Goal: Check status: Check status

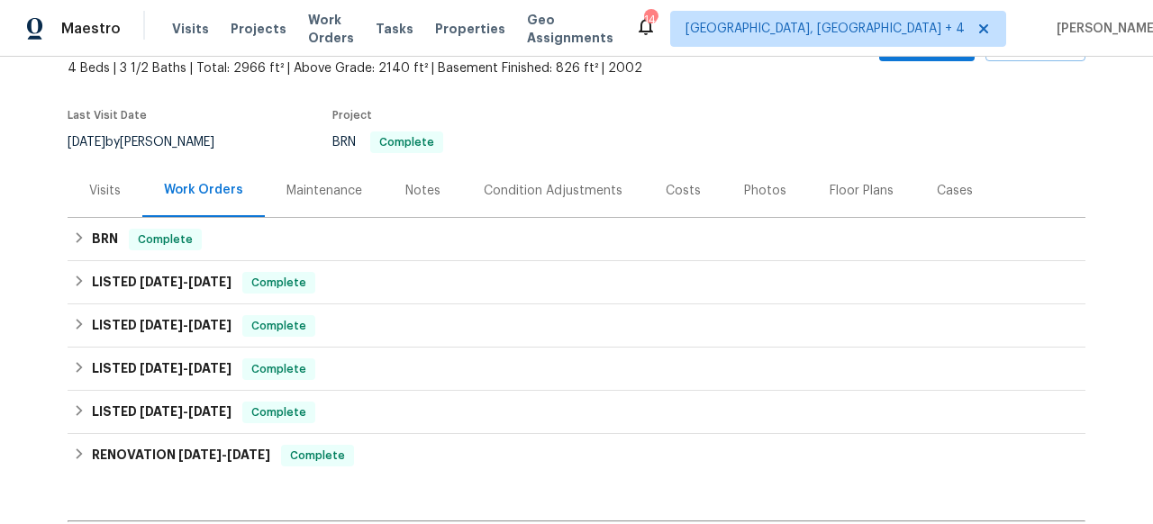
scroll to position [177, 0]
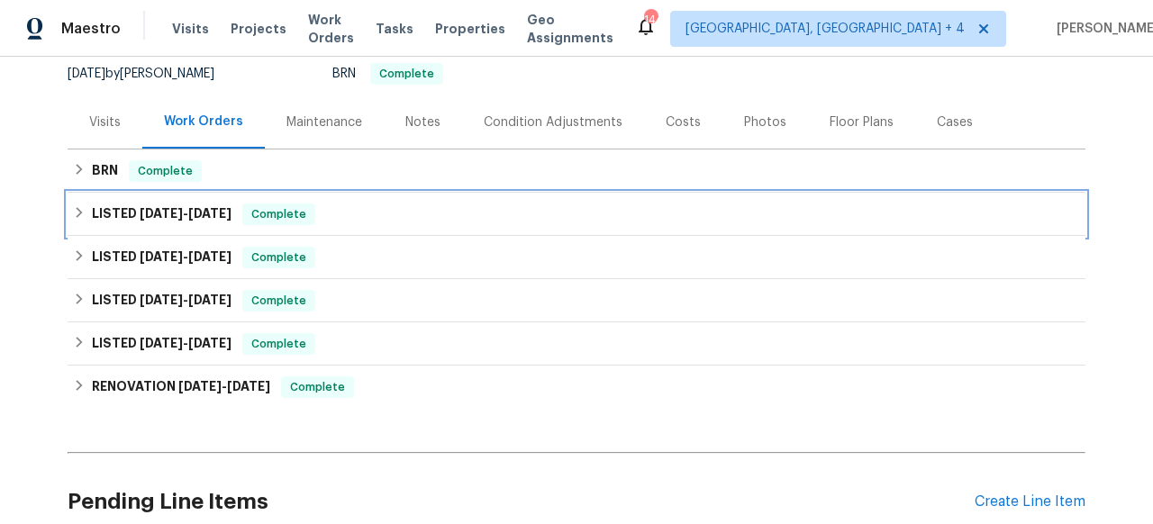
click at [193, 212] on span "[DATE]" at bounding box center [209, 213] width 43 height 13
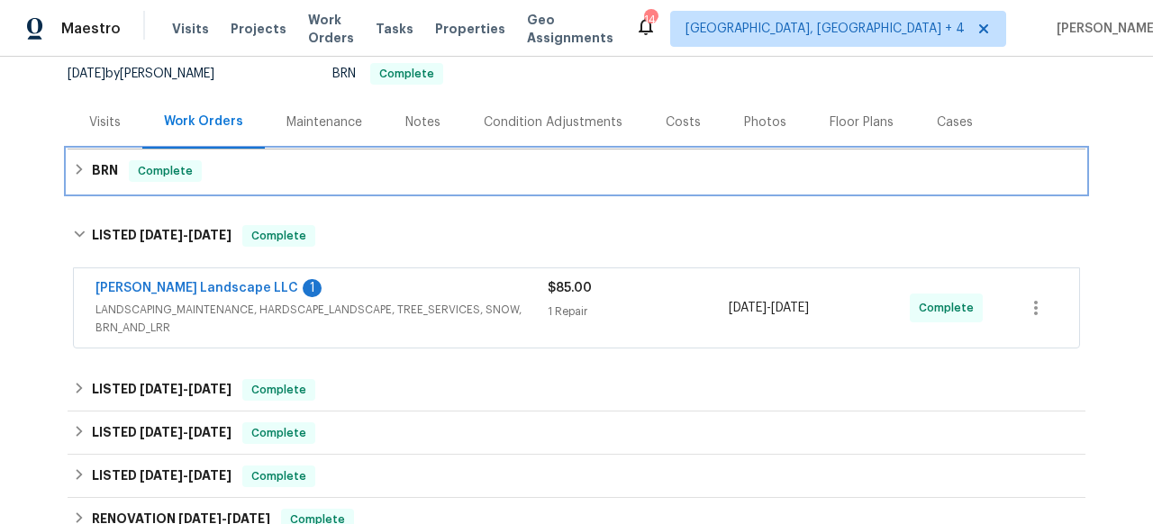
click at [196, 165] on div "BRN Complete" at bounding box center [576, 171] width 1007 height 22
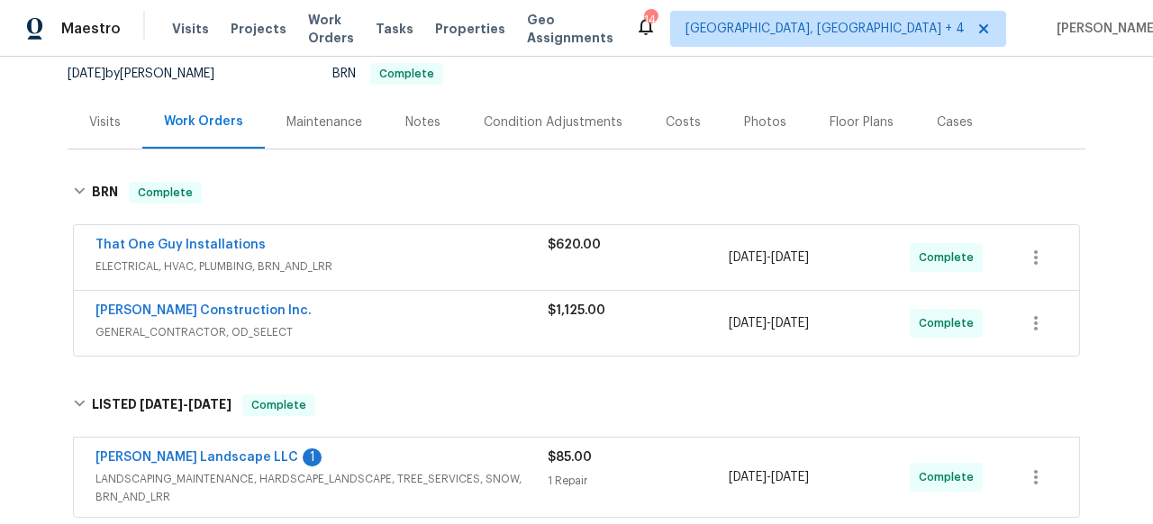
click at [255, 337] on span "GENERAL_CONTRACTOR, OD_SELECT" at bounding box center [321, 332] width 452 height 18
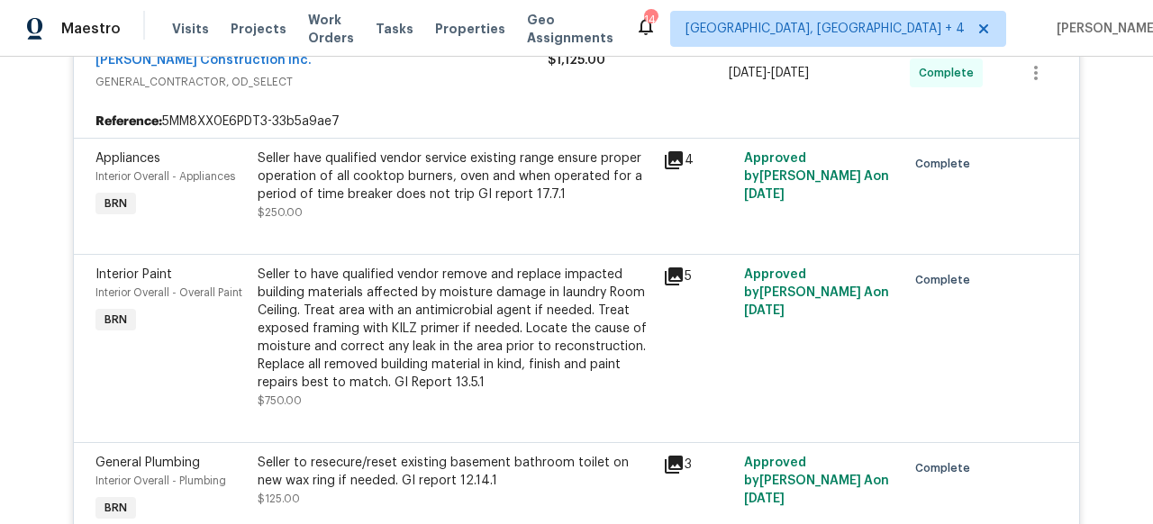
scroll to position [450, 0]
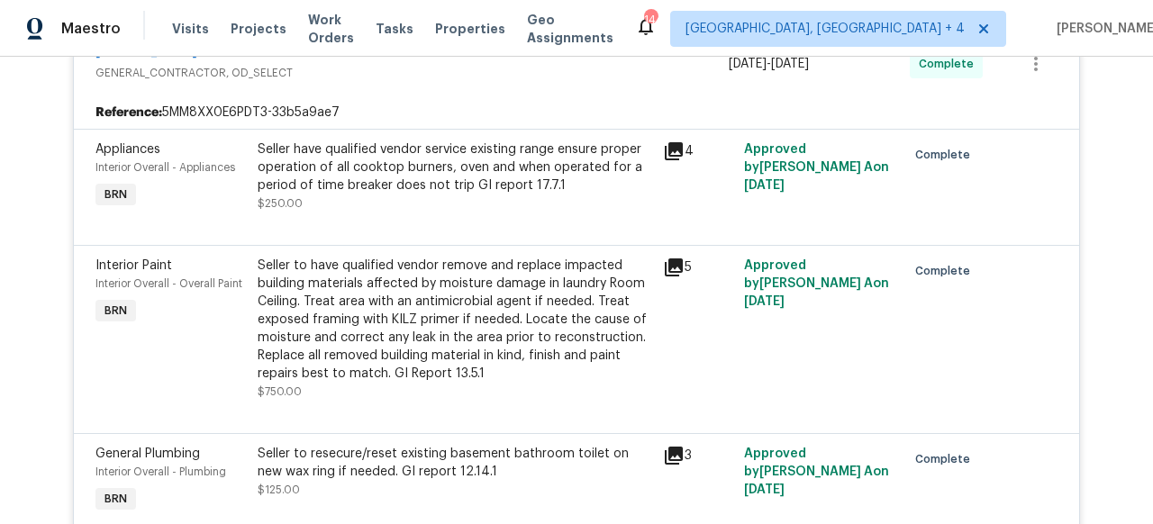
click at [666, 149] on icon at bounding box center [674, 151] width 18 height 18
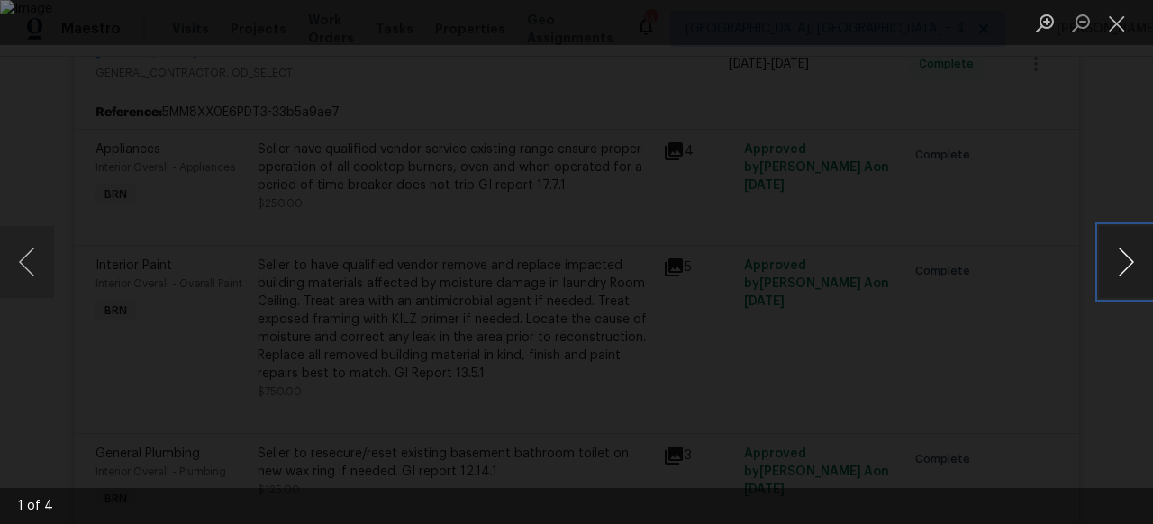
click at [1140, 260] on button "Next image" at bounding box center [1126, 262] width 54 height 72
click at [0, 0] on div "2 of 4" at bounding box center [576, 262] width 1153 height 524
